Goal: Navigation & Orientation: Find specific page/section

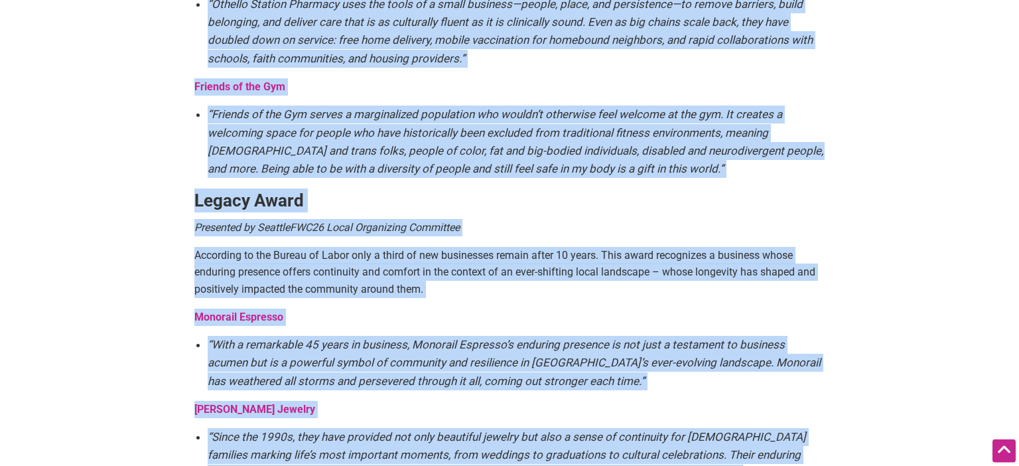
scroll to position [2271, 0]
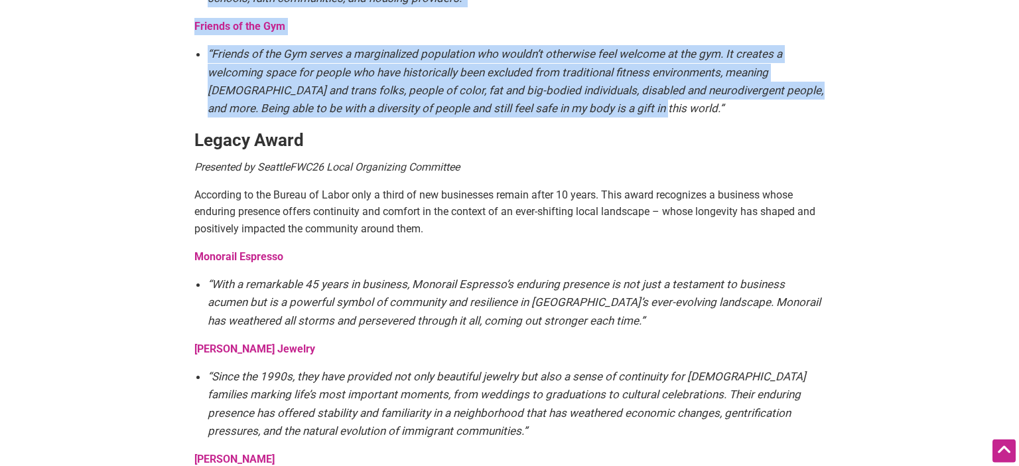
drag, startPoint x: 195, startPoint y: 35, endPoint x: 590, endPoint y: 96, distance: 399.6
copy div "Heart of the Community Presented by BECU When it comes to giving back, local bu…"
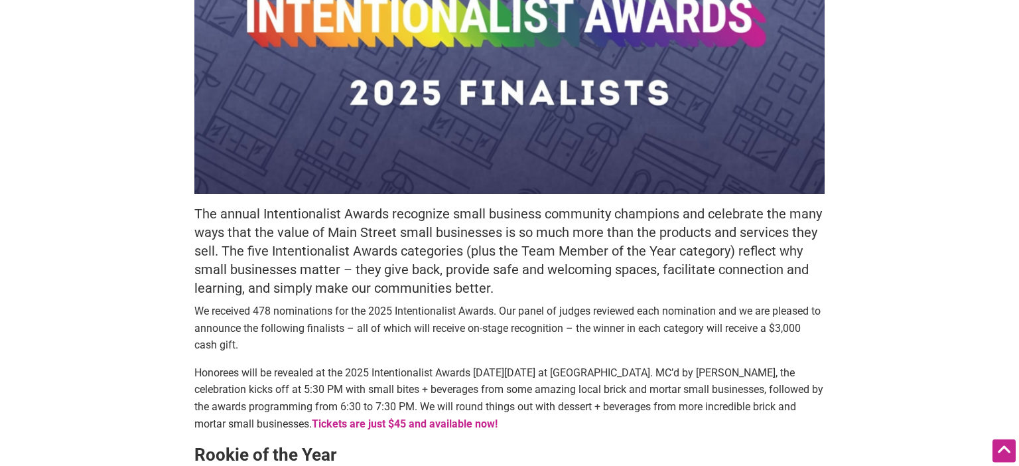
scroll to position [239, 0]
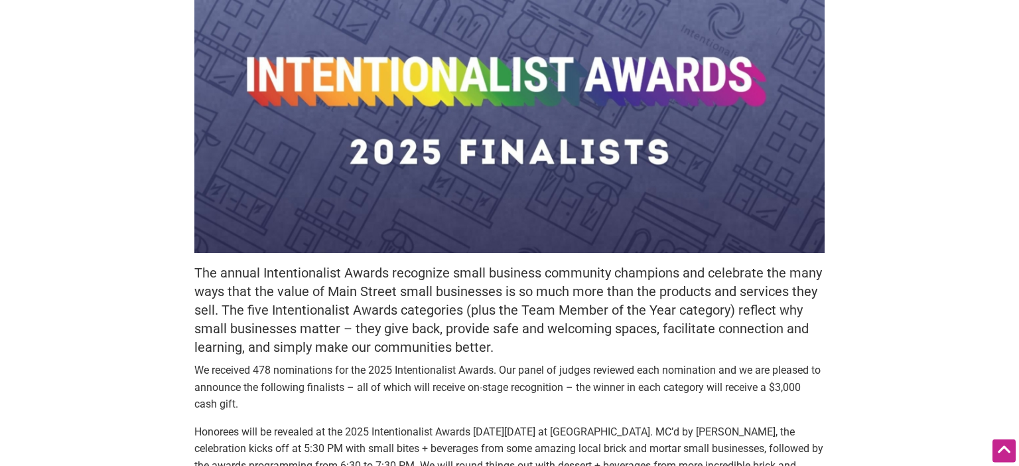
click at [404, 289] on h5 "The annual Intentionalist Awards recognize small business community champions a…" at bounding box center [509, 309] width 630 height 93
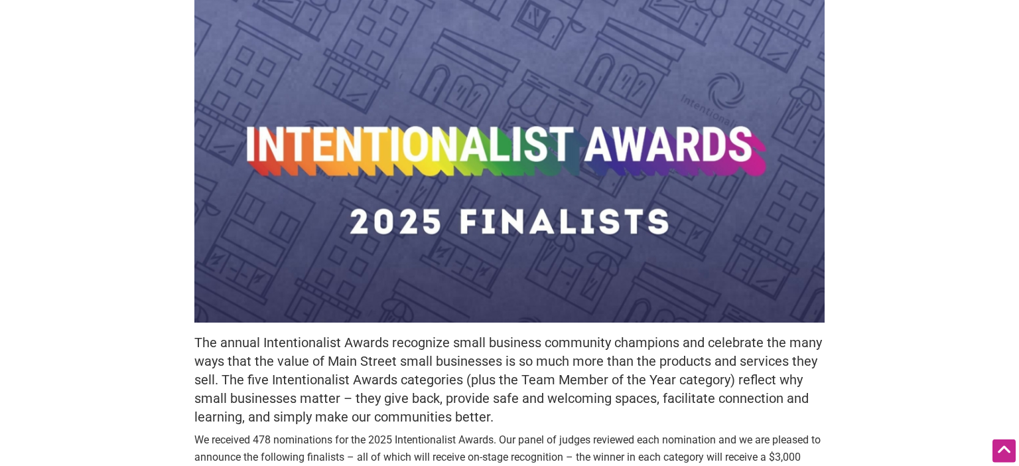
scroll to position [0, 0]
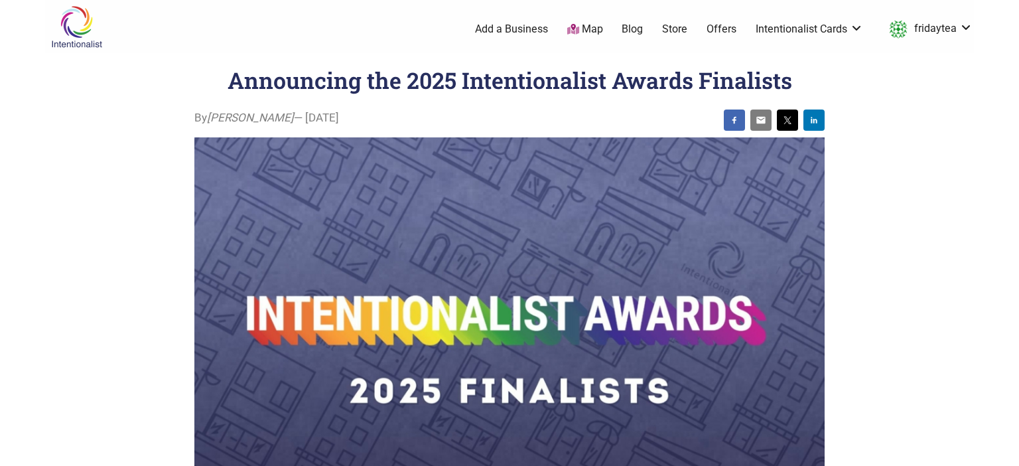
click at [526, 28] on link "Add a Business" at bounding box center [511, 29] width 73 height 15
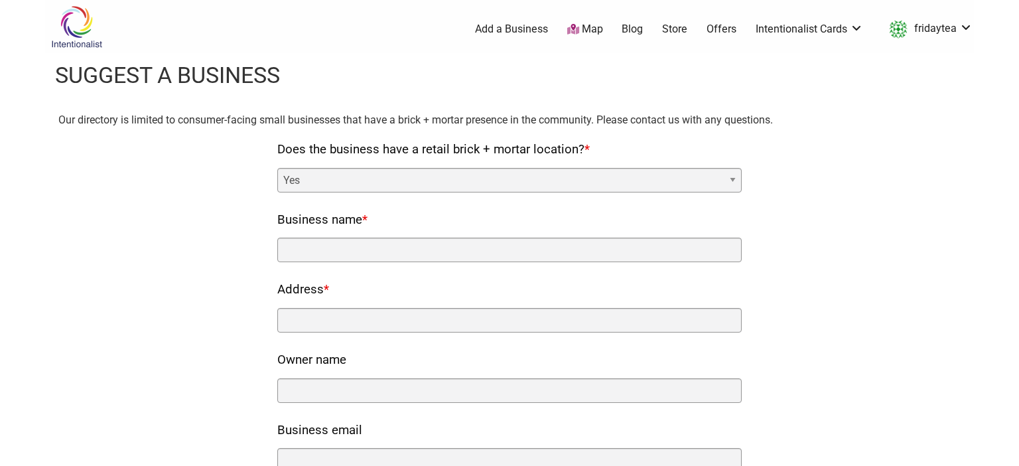
click at [84, 35] on img at bounding box center [76, 26] width 63 height 43
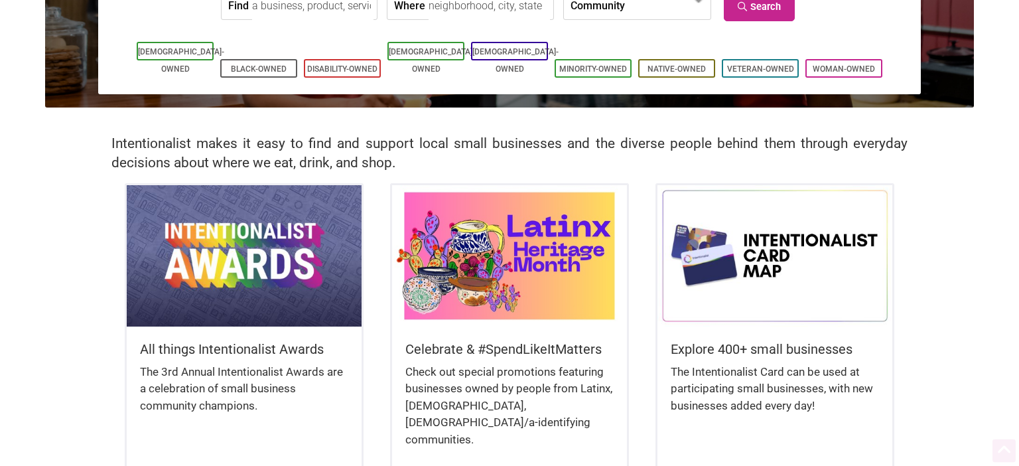
scroll to position [210, 0]
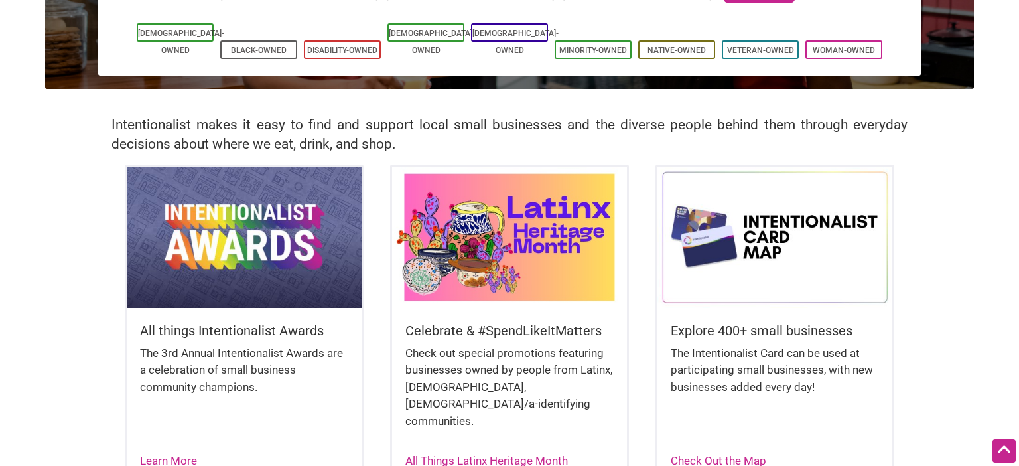
click at [498, 201] on img at bounding box center [509, 237] width 235 height 141
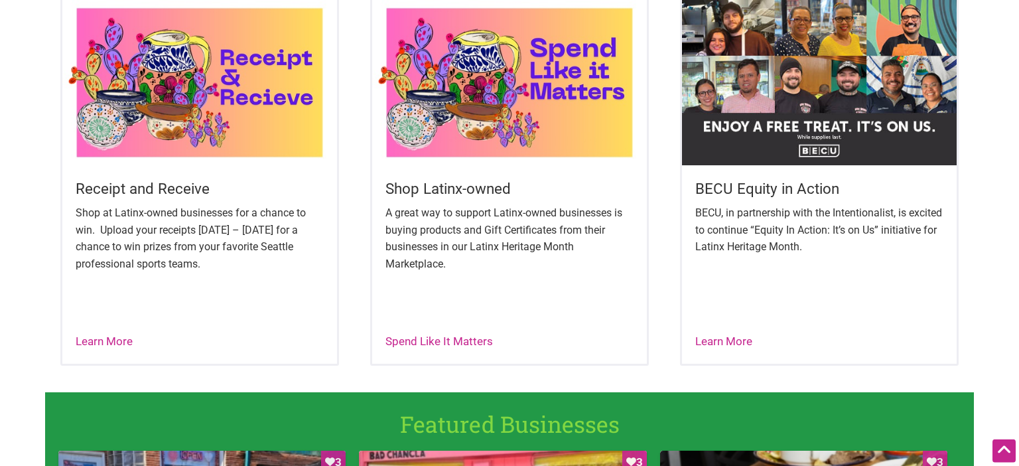
scroll to position [560, 0]
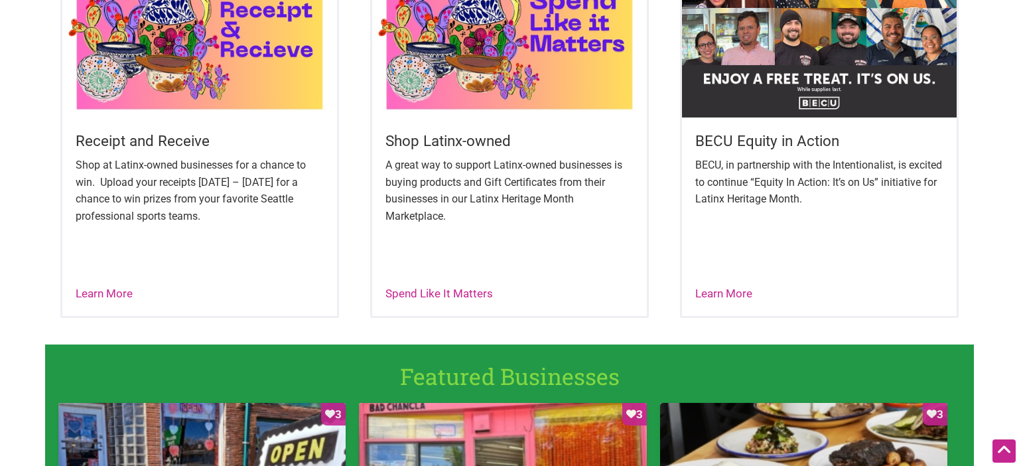
click at [102, 303] on div "Receipt and Receive Shop at Latinx-owned businesses for a chance to win. Upload…" at bounding box center [199, 134] width 279 height 368
click at [104, 296] on link "Learn More" at bounding box center [104, 293] width 57 height 13
